Goal: Task Accomplishment & Management: Use online tool/utility

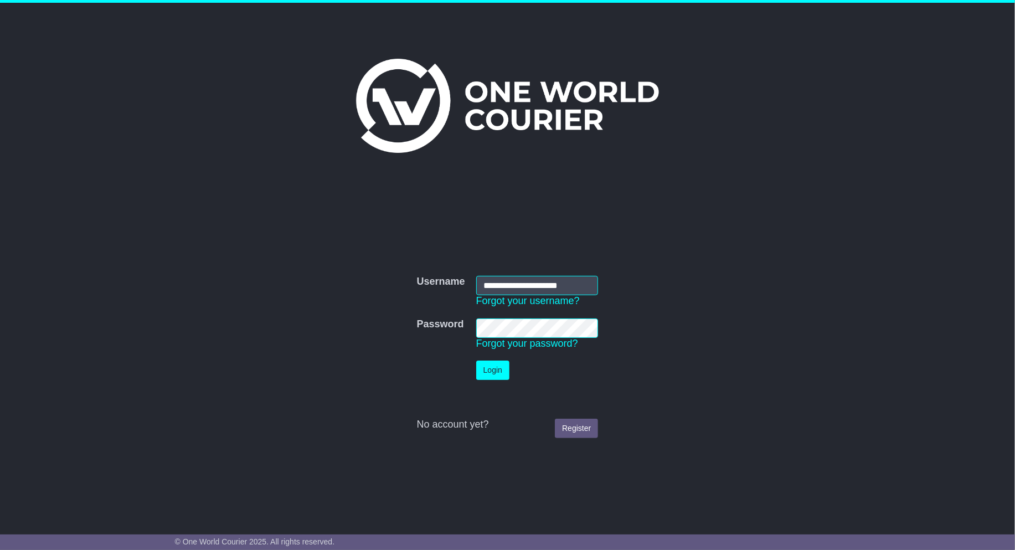
click at [501, 367] on button "Login" at bounding box center [492, 370] width 33 height 19
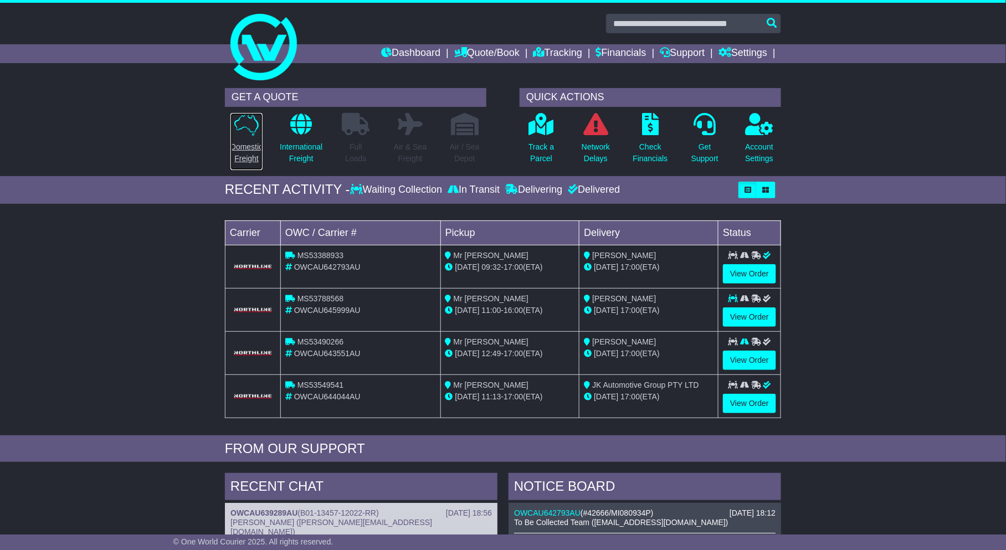
click at [239, 135] on link "Domestic Freight" at bounding box center [246, 141] width 33 height 58
